Goal: Find contact information: Obtain details needed to contact an individual or organization

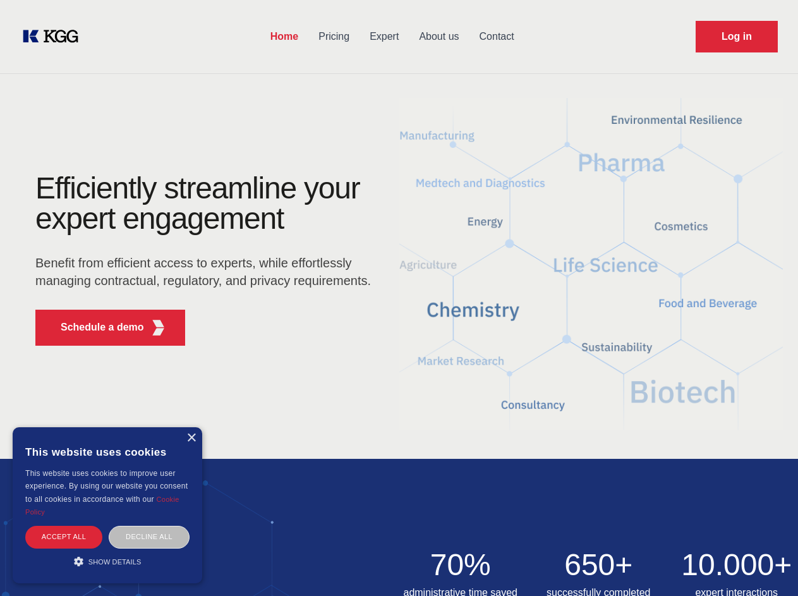
click at [399, 298] on div "Efficiently streamline your expert engagement Benefit from efficient access to …" at bounding box center [207, 264] width 384 height 183
click at [95, 327] on p "Schedule a demo" at bounding box center [102, 327] width 83 height 15
click at [191, 438] on div "× This website uses cookies This website uses cookies to improve user experienc…" at bounding box center [108, 505] width 190 height 156
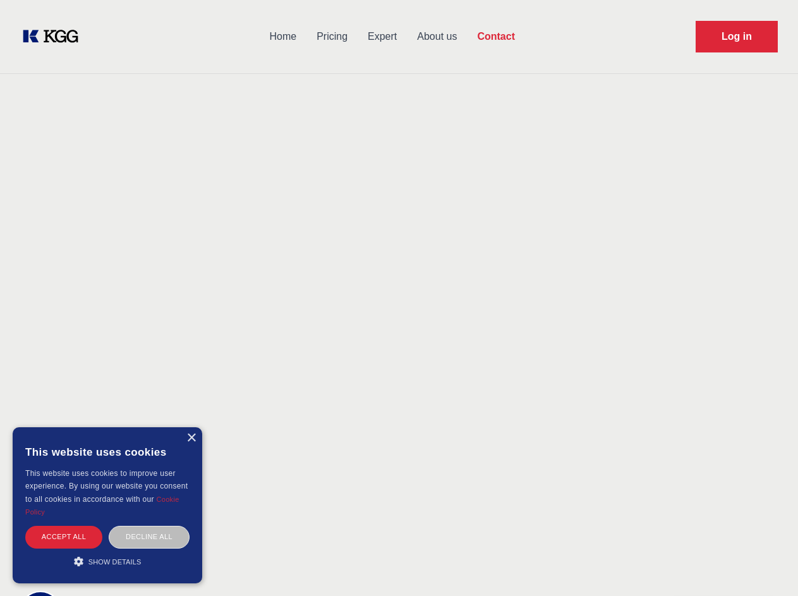
click at [64, 537] on div "Accept all" at bounding box center [63, 537] width 77 height 22
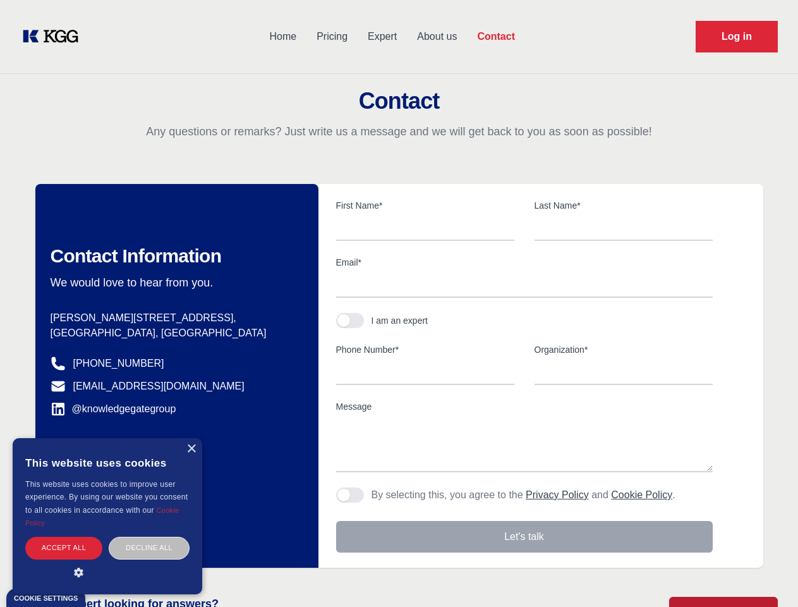
click at [149, 537] on body "Home Pricing Expert About us Contact Log in Contact Any questions or remarks? J…" at bounding box center [399, 555] width 798 height 1111
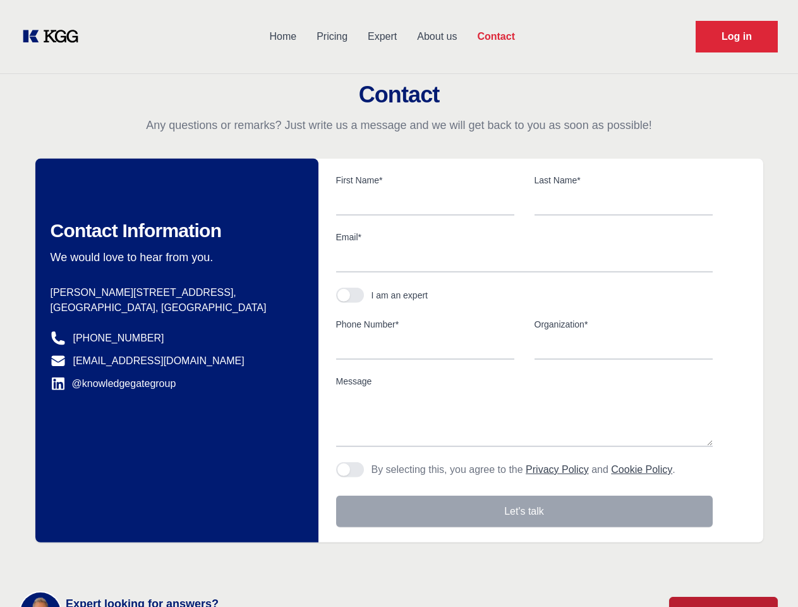
click at [107, 561] on main "Contact Any questions or remarks? Just write us a message and we will get back …" at bounding box center [399, 329] width 798 height 658
